Goal: Obtain resource: Download file/media

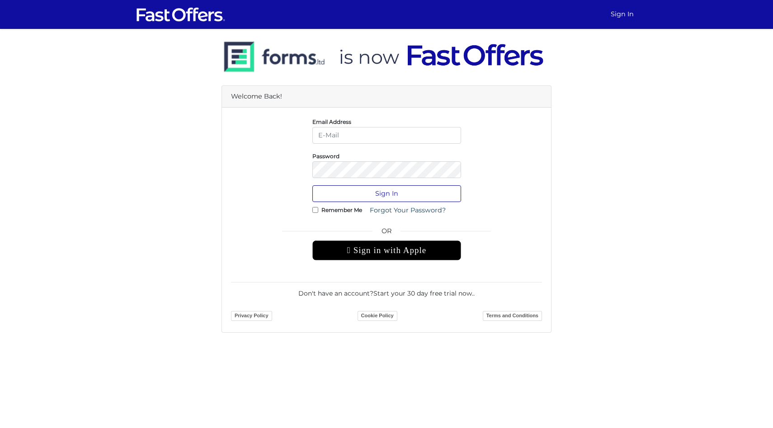
type input "jonathan@jvrealty.ca"
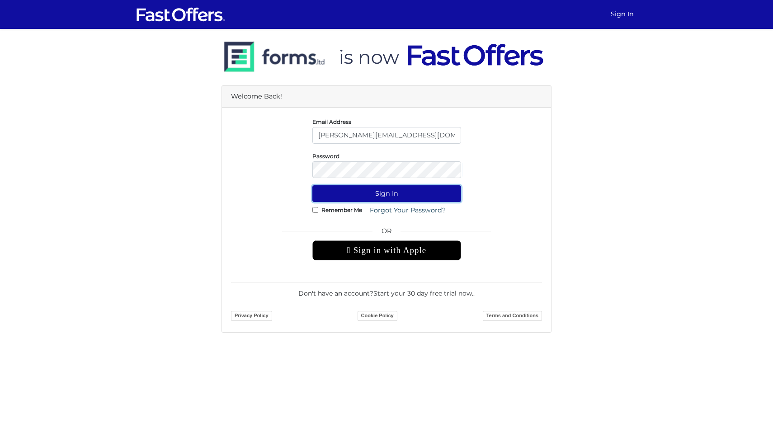
click at [388, 194] on button "Sign In" at bounding box center [386, 193] width 149 height 17
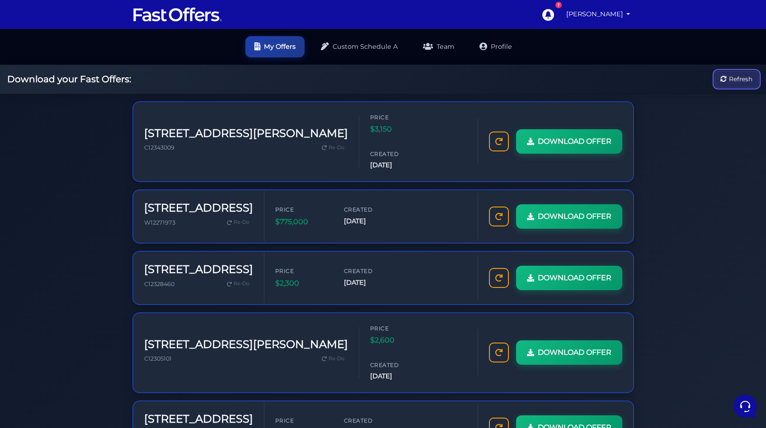
click at [729, 83] on span "Refresh" at bounding box center [741, 79] width 24 height 10
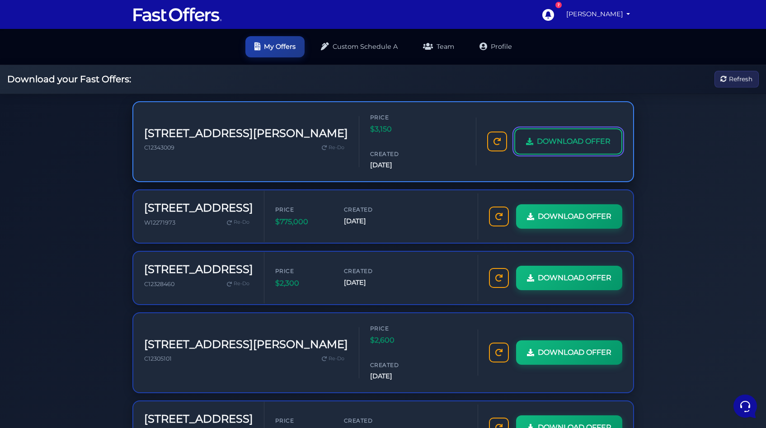
click at [537, 145] on span "DOWNLOAD OFFER" at bounding box center [574, 142] width 74 height 12
